Goal: Check status: Check status

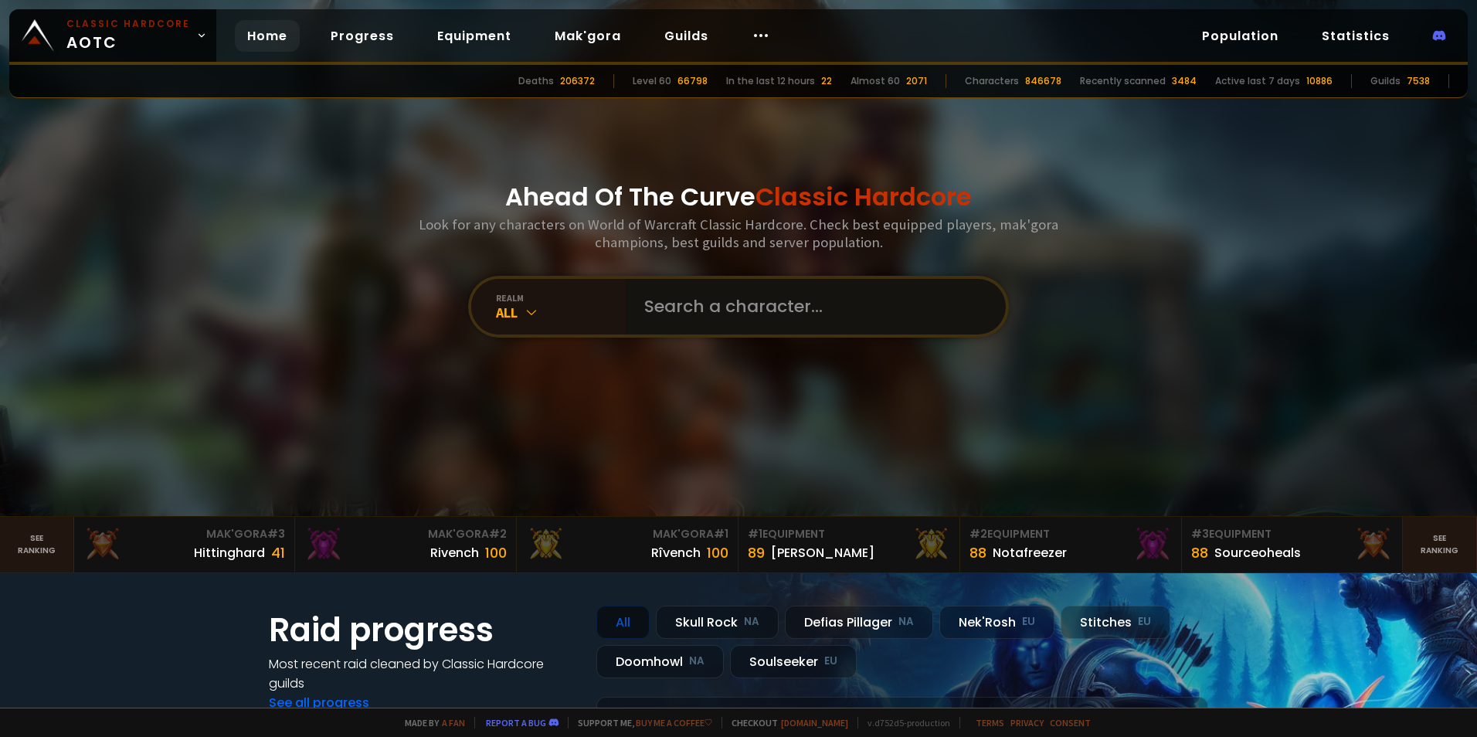
click at [675, 307] on input "text" at bounding box center [811, 307] width 352 height 56
paste input "Amberdon"
type input "Amberdon"
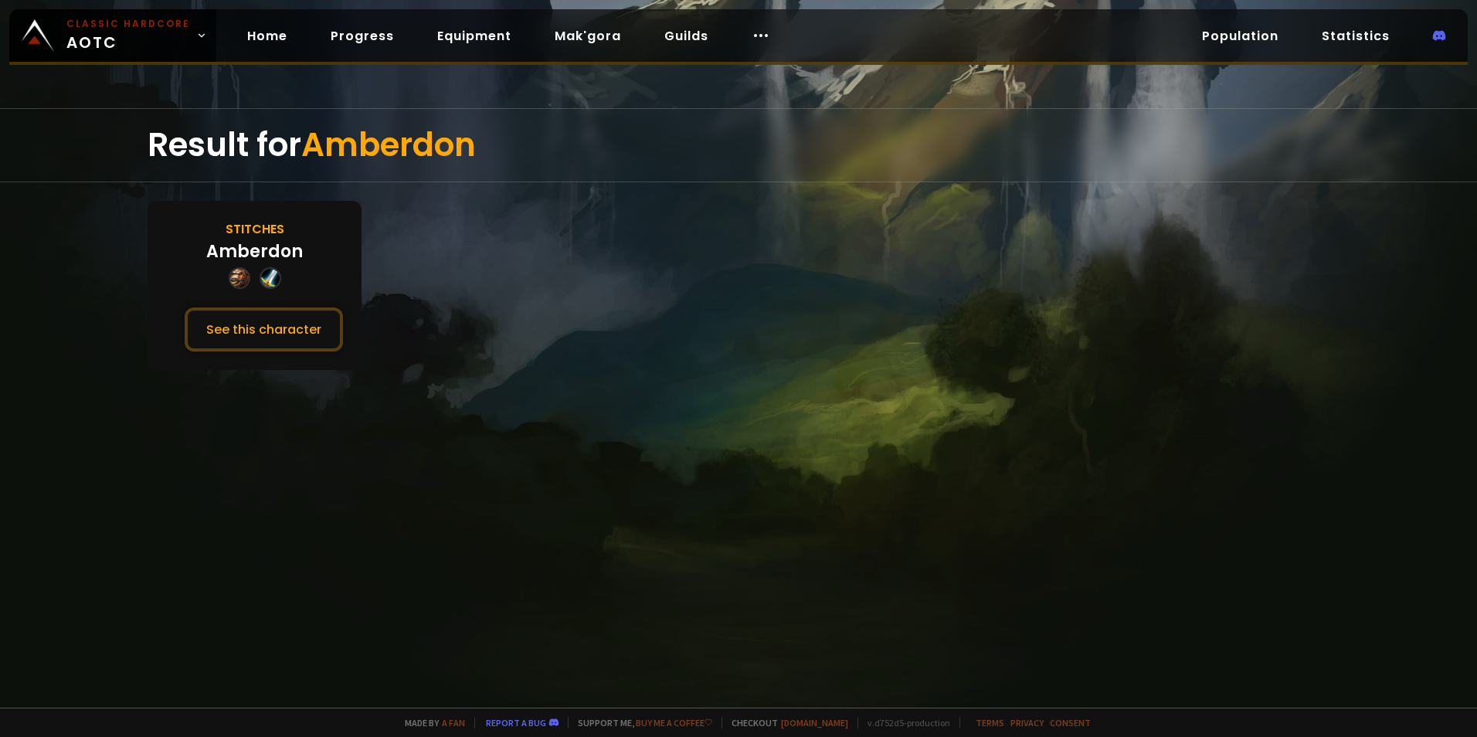
click at [270, 222] on div "Stitches" at bounding box center [255, 228] width 59 height 19
click at [259, 335] on button "See this character" at bounding box center [264, 329] width 158 height 44
